Goal: Information Seeking & Learning: Learn about a topic

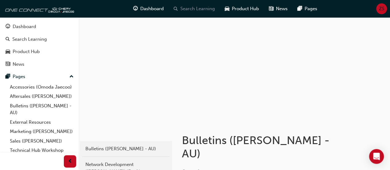
click at [202, 9] on span "Search Learning" at bounding box center [197, 8] width 35 height 7
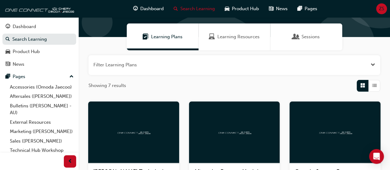
scroll to position [40, 0]
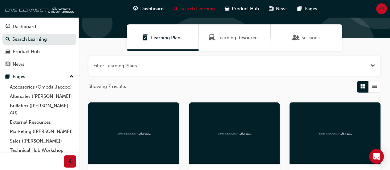
click at [228, 47] on div "Learning Resources" at bounding box center [234, 37] width 72 height 27
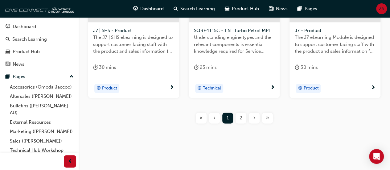
scroll to position [336, 0]
click at [240, 116] on span "2" at bounding box center [240, 117] width 3 height 7
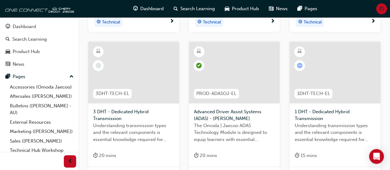
scroll to position [258, 0]
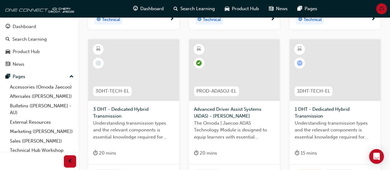
click at [341, 109] on span "1 DHT - Dedicated Hybrid Transmission" at bounding box center [334, 113] width 81 height 14
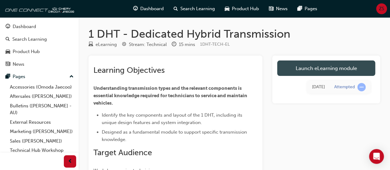
click at [309, 69] on link "Launch eLearning module" at bounding box center [326, 67] width 98 height 15
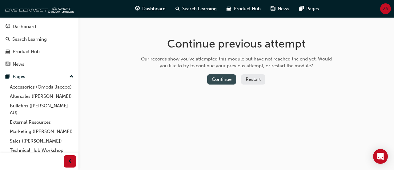
click at [228, 77] on button "Continue" at bounding box center [221, 79] width 29 height 10
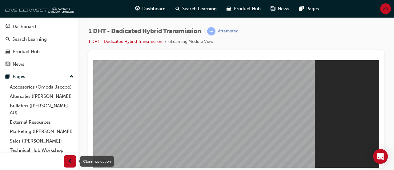
click at [64, 158] on div "button" at bounding box center [70, 161] width 12 height 12
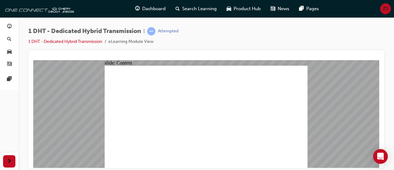
drag, startPoint x: 199, startPoint y: 79, endPoint x: 242, endPoint y: 83, distance: 43.3
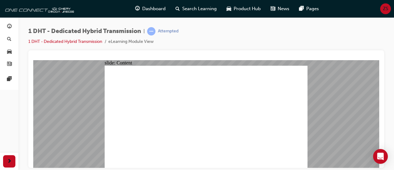
drag, startPoint x: 260, startPoint y: 88, endPoint x: 271, endPoint y: 84, distance: 11.2
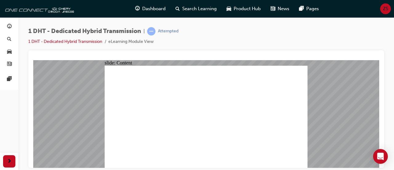
type input "24"
drag, startPoint x: 262, startPoint y: 149, endPoint x: 310, endPoint y: 151, distance: 48.4
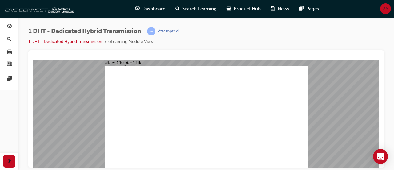
radio input "true"
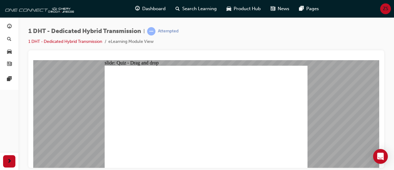
drag, startPoint x: 259, startPoint y: 140, endPoint x: 283, endPoint y: 93, distance: 53.1
drag, startPoint x: 237, startPoint y: 145, endPoint x: 207, endPoint y: 98, distance: 55.7
drag, startPoint x: 208, startPoint y: 146, endPoint x: 210, endPoint y: 105, distance: 41.3
drag, startPoint x: 181, startPoint y: 146, endPoint x: 208, endPoint y: 101, distance: 52.1
drag, startPoint x: 163, startPoint y: 150, endPoint x: 188, endPoint y: 113, distance: 45.3
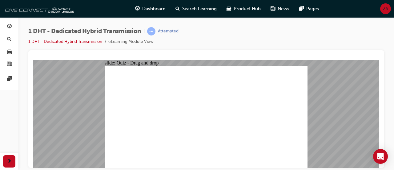
drag, startPoint x: 140, startPoint y: 142, endPoint x: 216, endPoint y: 100, distance: 87.3
drag, startPoint x: 217, startPoint y: 145, endPoint x: 258, endPoint y: 93, distance: 65.8
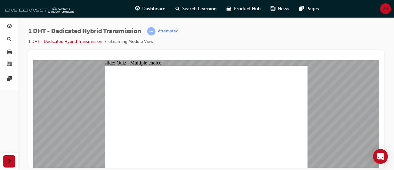
radio input "true"
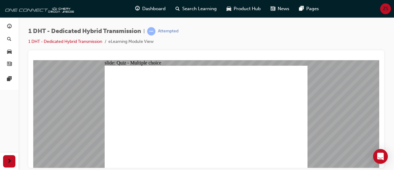
checkbox input "true"
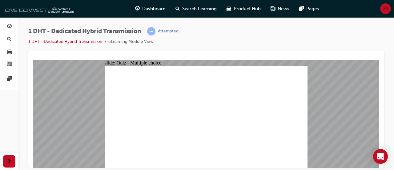
radio input "true"
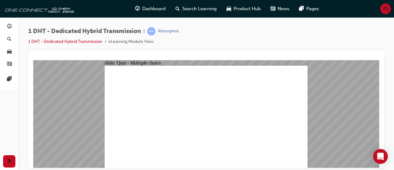
drag, startPoint x: 173, startPoint y: 142, endPoint x: 202, endPoint y: 102, distance: 49.7
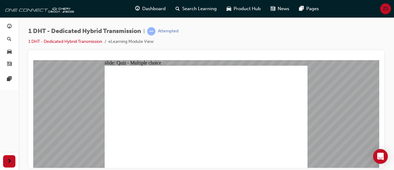
radio input "true"
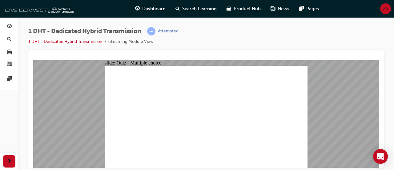
checkbox input "true"
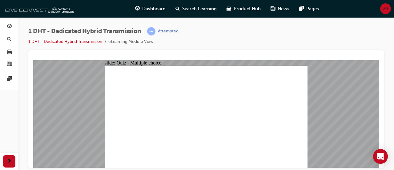
radio input "true"
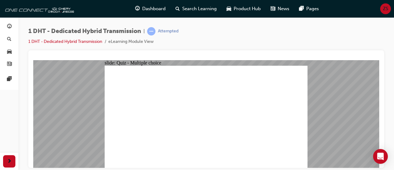
drag, startPoint x: 219, startPoint y: 142, endPoint x: 266, endPoint y: 99, distance: 63.9
drag, startPoint x: 253, startPoint y: 141, endPoint x: 260, endPoint y: 85, distance: 55.9
drag, startPoint x: 234, startPoint y: 144, endPoint x: 214, endPoint y: 99, distance: 48.9
drag, startPoint x: 207, startPoint y: 145, endPoint x: 211, endPoint y: 102, distance: 43.0
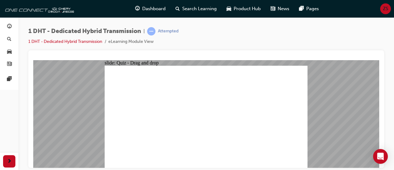
drag, startPoint x: 185, startPoint y: 141, endPoint x: 213, endPoint y: 89, distance: 59.1
drag, startPoint x: 165, startPoint y: 141, endPoint x: 201, endPoint y: 103, distance: 51.9
drag, startPoint x: 149, startPoint y: 141, endPoint x: 205, endPoint y: 97, distance: 71.8
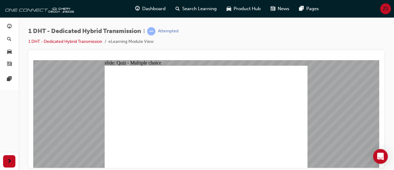
radio input "true"
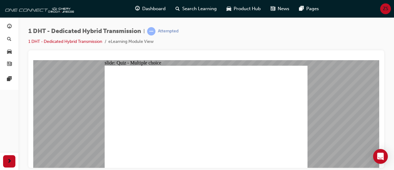
radio input "true"
checkbox input "true"
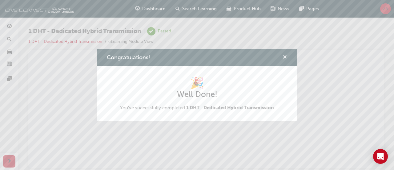
click at [283, 57] on span "cross-icon" at bounding box center [285, 58] width 5 height 6
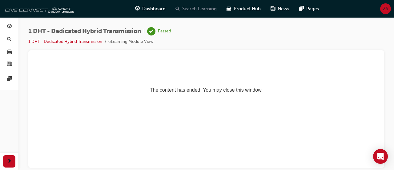
click at [208, 11] on span "Search Learning" at bounding box center [199, 8] width 35 height 7
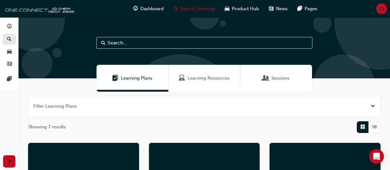
click at [200, 74] on div "Learning Resources" at bounding box center [204, 78] width 72 height 27
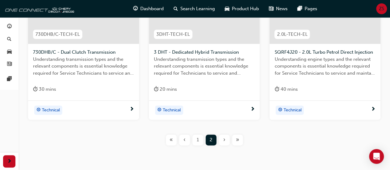
scroll to position [308, 0]
click at [194, 138] on div "1" at bounding box center [197, 139] width 11 height 11
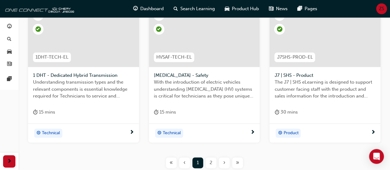
scroll to position [303, 0]
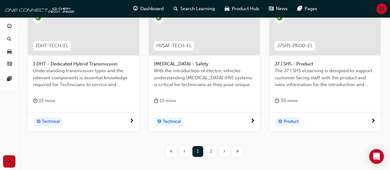
click at [210, 149] on span "2" at bounding box center [211, 151] width 3 height 7
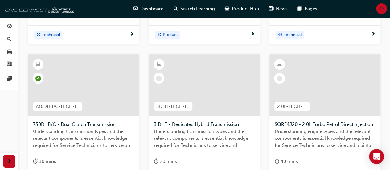
scroll to position [250, 0]
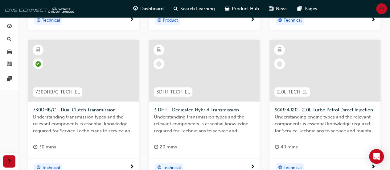
click at [185, 115] on span "Understanding transmission types and the relevant components is essential knowl…" at bounding box center [204, 123] width 101 height 21
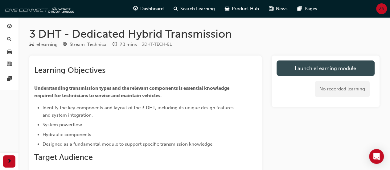
click at [299, 62] on link "Launch eLearning module" at bounding box center [325, 67] width 98 height 15
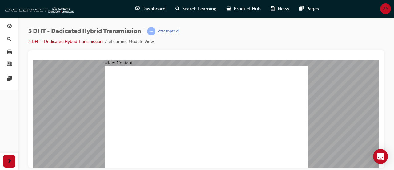
drag, startPoint x: 130, startPoint y: 66, endPoint x: 175, endPoint y: 126, distance: 75.7
drag, startPoint x: 251, startPoint y: 156, endPoint x: 268, endPoint y: 157, distance: 17.3
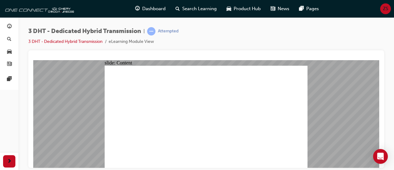
type input "14"
drag, startPoint x: 266, startPoint y: 157, endPoint x: 271, endPoint y: 157, distance: 4.4
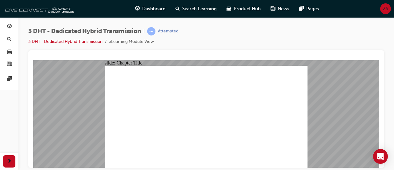
radio input "true"
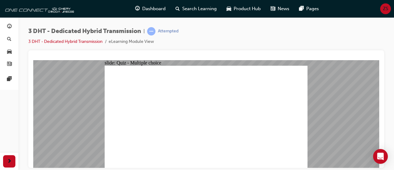
drag, startPoint x: 169, startPoint y: 141, endPoint x: 207, endPoint y: 88, distance: 64.8
drag, startPoint x: 135, startPoint y: 144, endPoint x: 215, endPoint y: 86, distance: 99.1
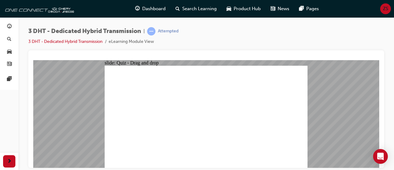
radio input "true"
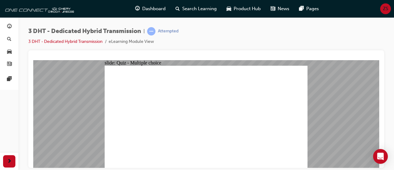
radio input "true"
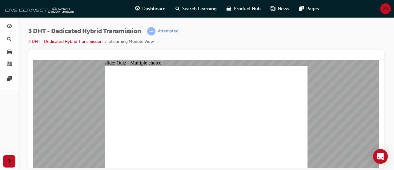
checkbox input "true"
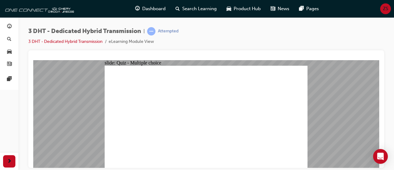
radio input "true"
drag, startPoint x: 164, startPoint y: 146, endPoint x: 266, endPoint y: 88, distance: 116.9
drag, startPoint x: 132, startPoint y: 148, endPoint x: 209, endPoint y: 102, distance: 89.0
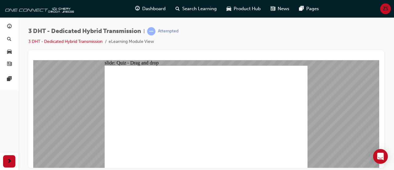
radio input "true"
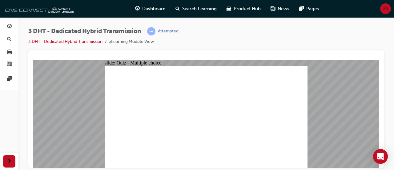
radio input "true"
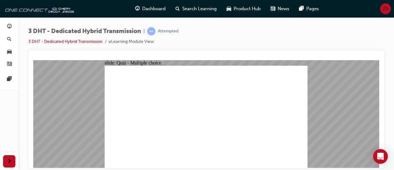
checkbox input "true"
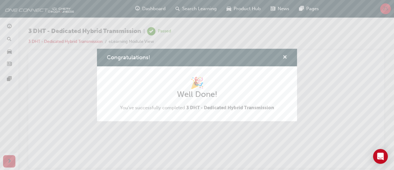
click at [283, 59] on span "cross-icon" at bounding box center [285, 58] width 5 height 6
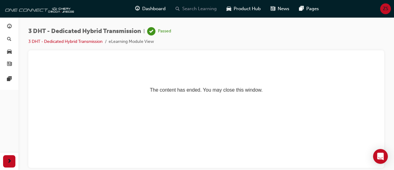
click at [199, 8] on span "Search Learning" at bounding box center [199, 8] width 35 height 7
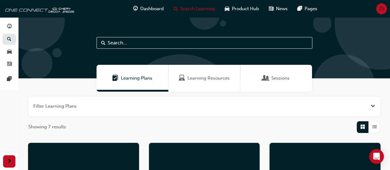
click at [201, 77] on span "Learning Resources" at bounding box center [208, 78] width 42 height 7
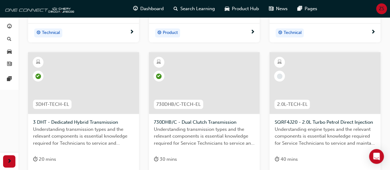
scroll to position [238, 0]
click at [322, 76] on div at bounding box center [324, 83] width 111 height 62
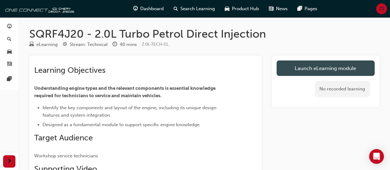
click at [315, 64] on link "Launch eLearning module" at bounding box center [325, 67] width 98 height 15
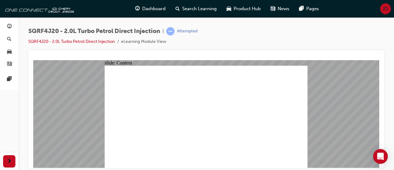
drag, startPoint x: 187, startPoint y: 96, endPoint x: 187, endPoint y: 110, distance: 13.6
drag, startPoint x: 187, startPoint y: 110, endPoint x: 251, endPoint y: 111, distance: 63.8
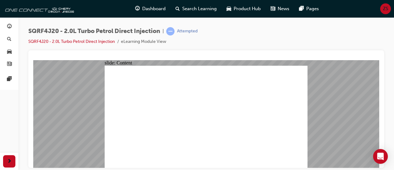
drag, startPoint x: 198, startPoint y: 107, endPoint x: 191, endPoint y: 125, distance: 19.3
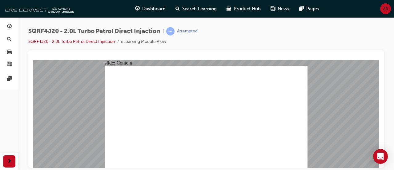
drag, startPoint x: 142, startPoint y: 90, endPoint x: 237, endPoint y: 93, distance: 94.4
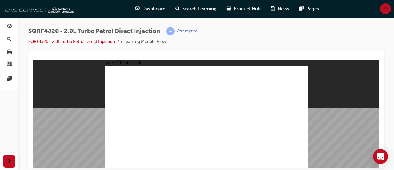
radio input "true"
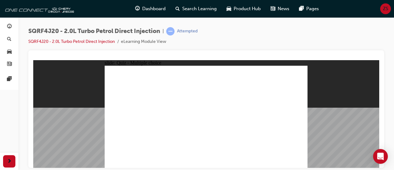
radio input "true"
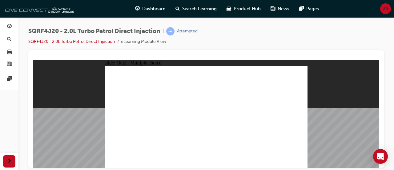
radio input "true"
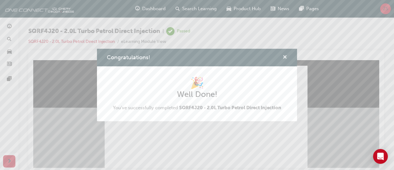
click at [285, 59] on span "cross-icon" at bounding box center [285, 58] width 5 height 6
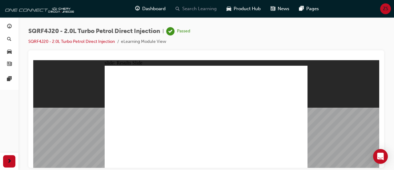
click at [201, 10] on span "Search Learning" at bounding box center [199, 8] width 35 height 7
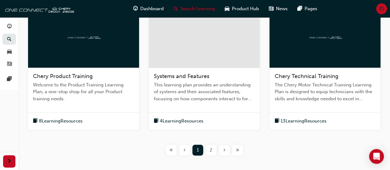
scroll to position [270, 0]
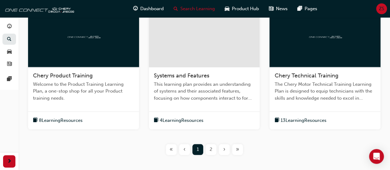
click at [297, 116] on div "13 Learning Resources" at bounding box center [324, 120] width 111 height 18
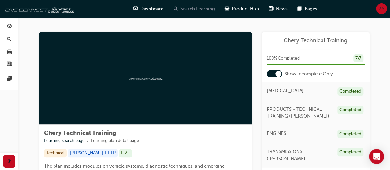
click at [195, 7] on span "Search Learning" at bounding box center [197, 8] width 35 height 7
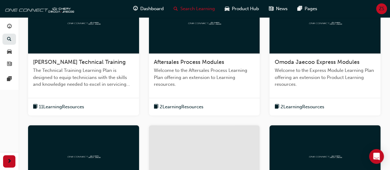
scroll to position [151, 0]
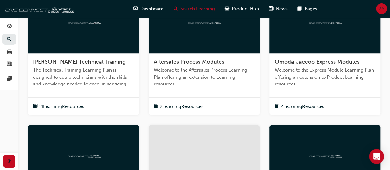
click at [75, 100] on div "11 Learning Resources" at bounding box center [83, 106] width 111 height 18
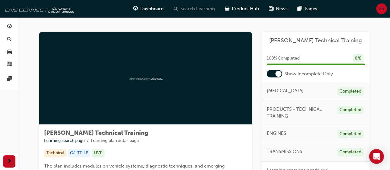
click at [189, 11] on span "Search Learning" at bounding box center [197, 8] width 35 height 7
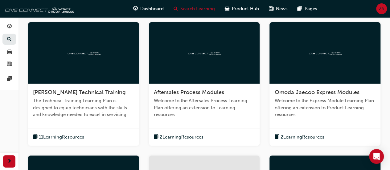
scroll to position [132, 0]
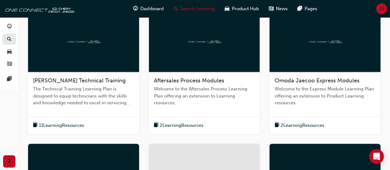
click at [204, 112] on div "Aftersales Process Modules Welcome to the Aftersales Process Learning Plan offe…" at bounding box center [204, 94] width 111 height 44
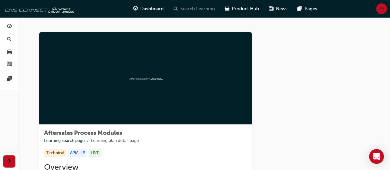
click at [193, 9] on span "Search Learning" at bounding box center [197, 8] width 35 height 7
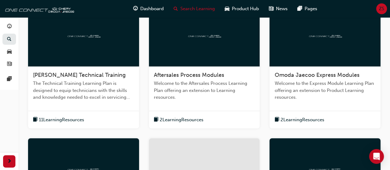
scroll to position [148, 0]
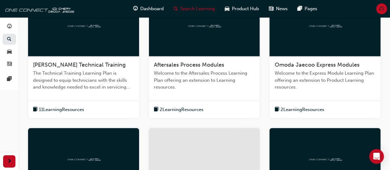
click at [302, 74] on span "Welcome to the Express Module Learning Plan offering an extension to Product Le…" at bounding box center [324, 80] width 101 height 21
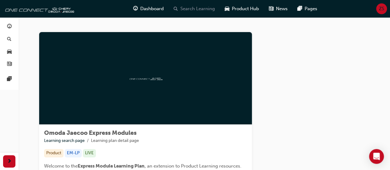
click at [183, 11] on span "Search Learning" at bounding box center [197, 8] width 35 height 7
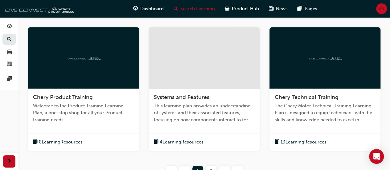
scroll to position [250, 0]
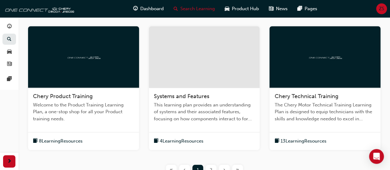
click at [91, 100] on div "Chery Product Training Welcome to the Product Training Learning Plan, a one-sto…" at bounding box center [83, 110] width 111 height 44
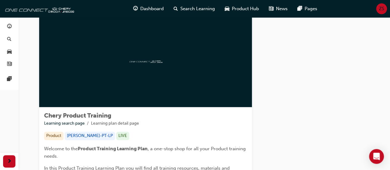
scroll to position [14, 0]
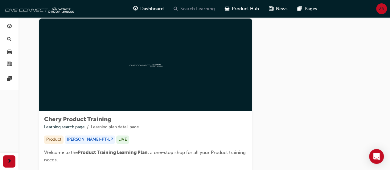
click at [200, 10] on span "Search Learning" at bounding box center [197, 8] width 35 height 7
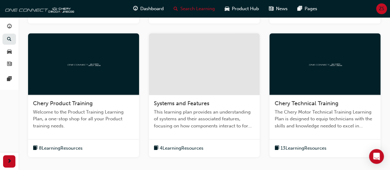
scroll to position [245, 0]
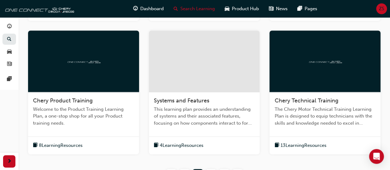
click at [191, 97] on span "Systems and Features" at bounding box center [181, 100] width 55 height 7
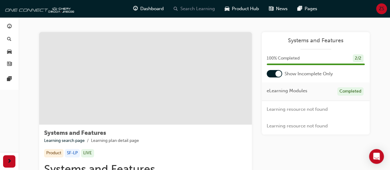
click at [188, 14] on div "Search Learning" at bounding box center [194, 8] width 51 height 13
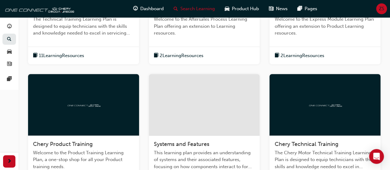
scroll to position [203, 0]
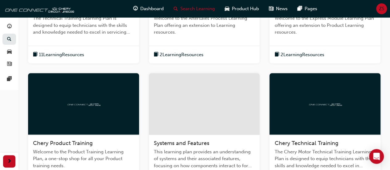
click at [297, 112] on div at bounding box center [324, 104] width 111 height 62
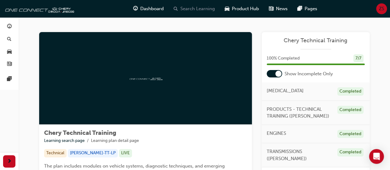
click at [206, 8] on span "Search Learning" at bounding box center [197, 8] width 35 height 7
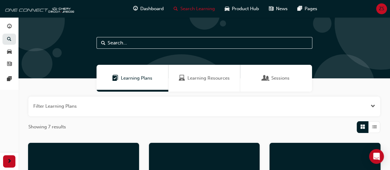
click at [206, 74] on div "Learning Resources" at bounding box center [204, 78] width 72 height 27
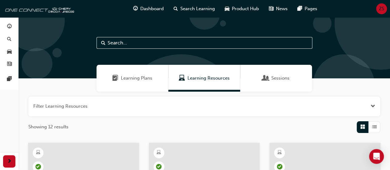
click at [245, 75] on div "Sessions" at bounding box center [276, 78] width 72 height 27
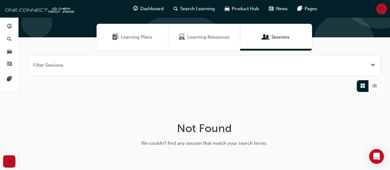
scroll to position [37, 0]
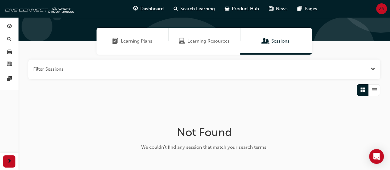
click at [217, 42] on span "Learning Resources" at bounding box center [208, 41] width 42 height 7
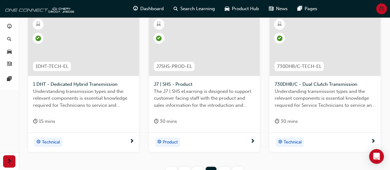
scroll to position [332, 0]
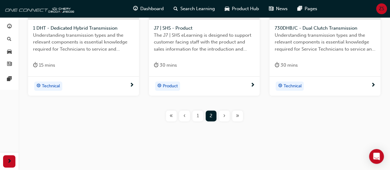
click at [197, 117] on span "1" at bounding box center [198, 115] width 2 height 7
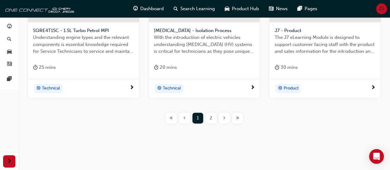
scroll to position [339, 0]
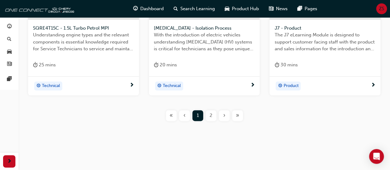
click at [212, 115] on div "2" at bounding box center [211, 115] width 11 height 11
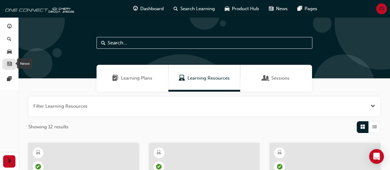
click at [12, 66] on div "button" at bounding box center [9, 64] width 7 height 8
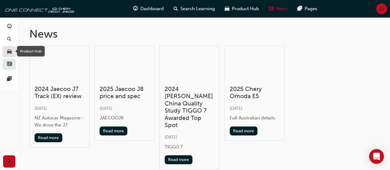
click at [7, 53] on span "car-icon" at bounding box center [9, 52] width 5 height 6
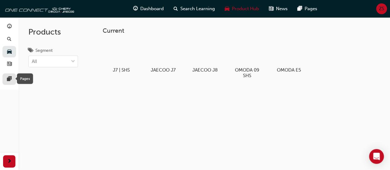
click at [10, 78] on span "pages-icon" at bounding box center [9, 79] width 5 height 6
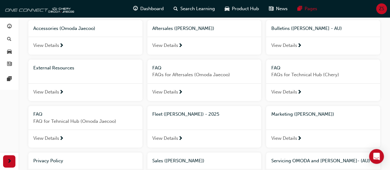
scroll to position [49, 0]
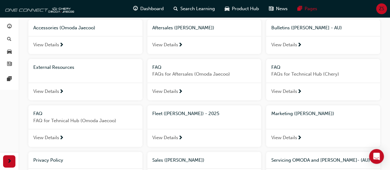
click at [294, 42] on span "View Details" at bounding box center [284, 44] width 26 height 7
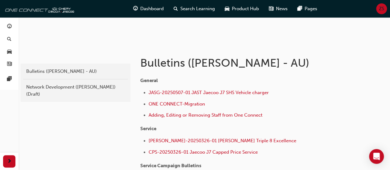
scroll to position [95, 0]
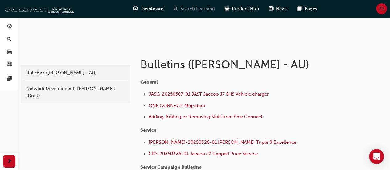
click at [200, 12] on span "Search Learning" at bounding box center [197, 8] width 35 height 7
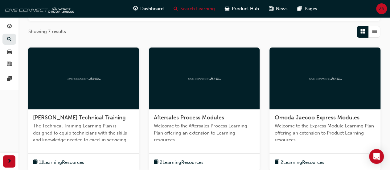
scroll to position [109, 0]
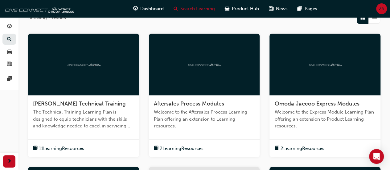
click at [248, 53] on div at bounding box center [204, 65] width 111 height 62
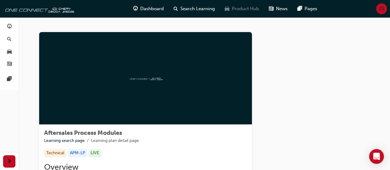
click at [225, 9] on span "car-icon" at bounding box center [227, 9] width 5 height 8
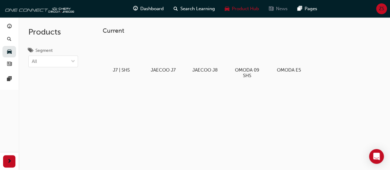
click at [275, 9] on div "News" at bounding box center [278, 8] width 29 height 13
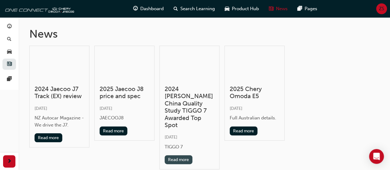
click at [175, 155] on button "Read more" at bounding box center [179, 159] width 28 height 9
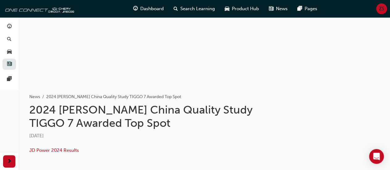
scroll to position [92, 0]
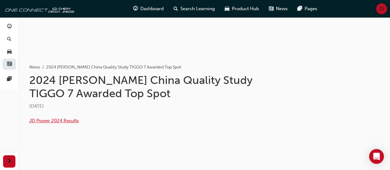
click at [42, 119] on span "JD Power 2024 Results" at bounding box center [54, 121] width 50 height 6
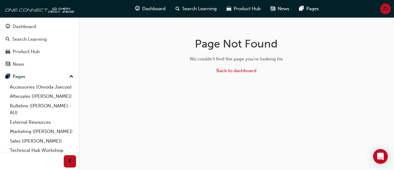
click at [327, 11] on div "Dashboard Search Learning Product Hub News Pages ZS" at bounding box center [197, 9] width 394 height 18
